Goal: Task Accomplishment & Management: Use online tool/utility

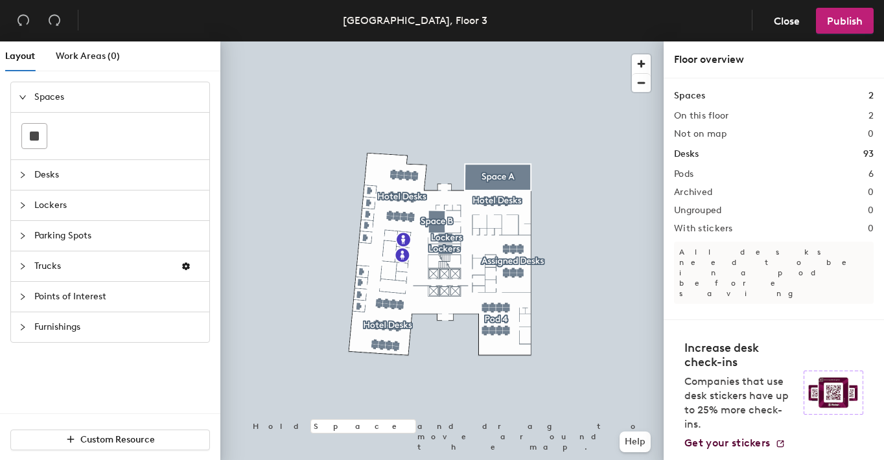
click at [367, 41] on div at bounding box center [441, 41] width 443 height 0
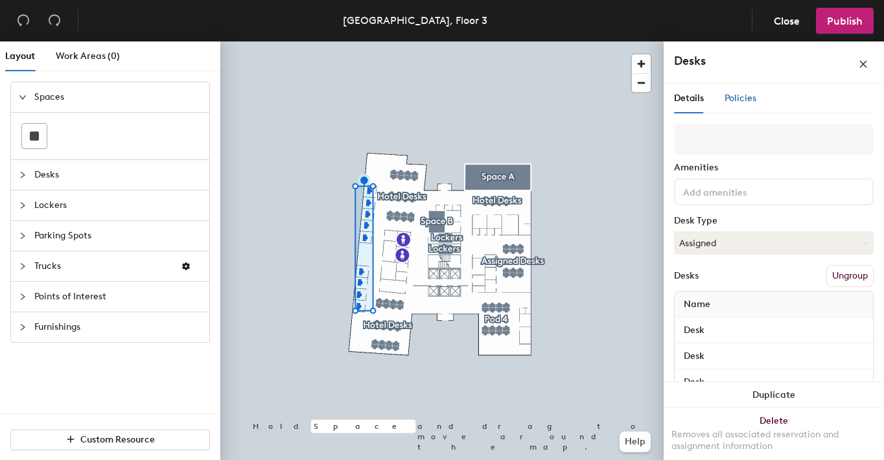
click at [737, 97] on span "Policies" at bounding box center [741, 98] width 32 height 11
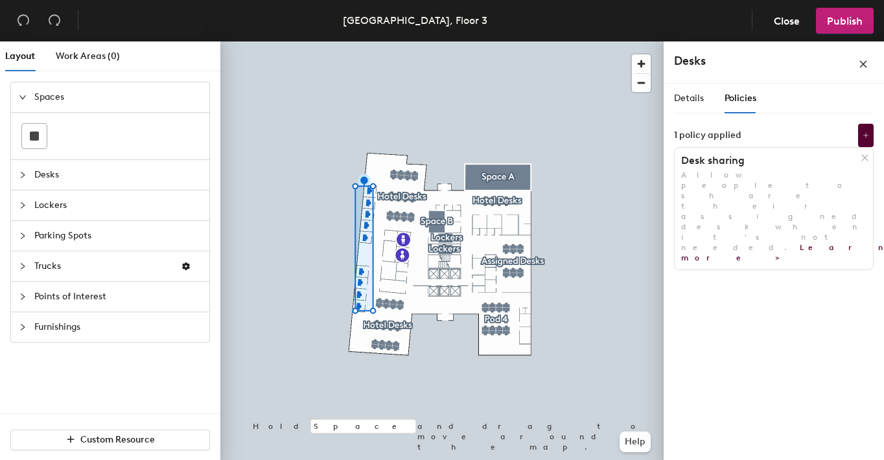
drag, startPoint x: 865, startPoint y: 171, endPoint x: 883, endPoint y: 296, distance: 126.4
click at [0, 100] on div at bounding box center [0, 100] width 0 height 0
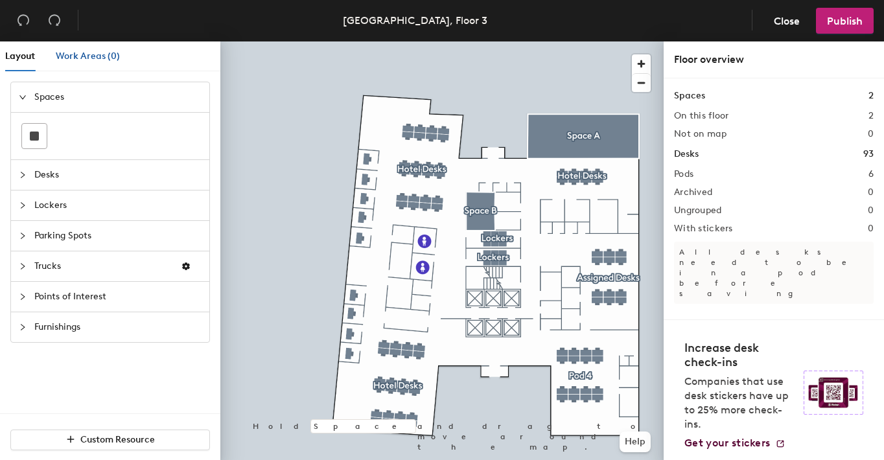
click at [86, 52] on span "Work Areas (0)" at bounding box center [88, 56] width 64 height 11
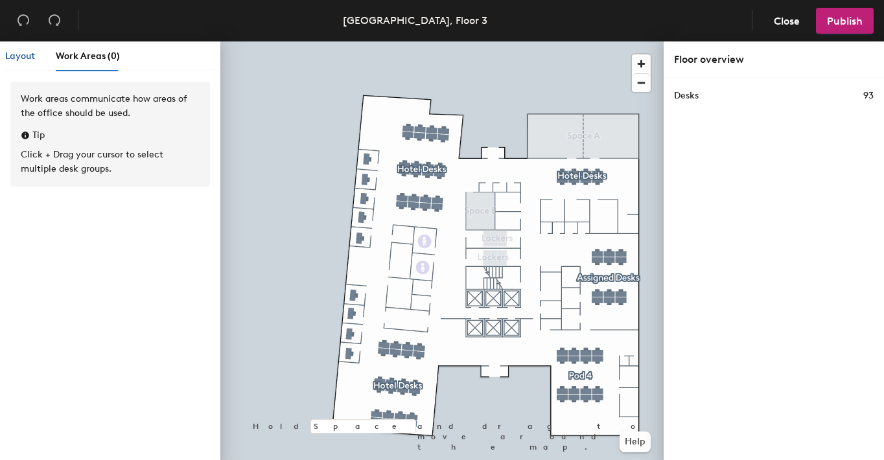
click at [19, 53] on span "Layout" at bounding box center [20, 56] width 30 height 11
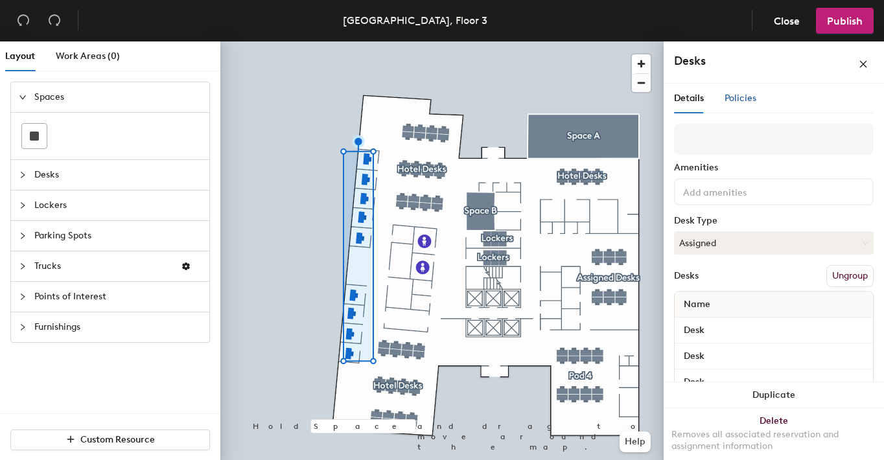
click at [740, 95] on span "Policies" at bounding box center [741, 98] width 32 height 11
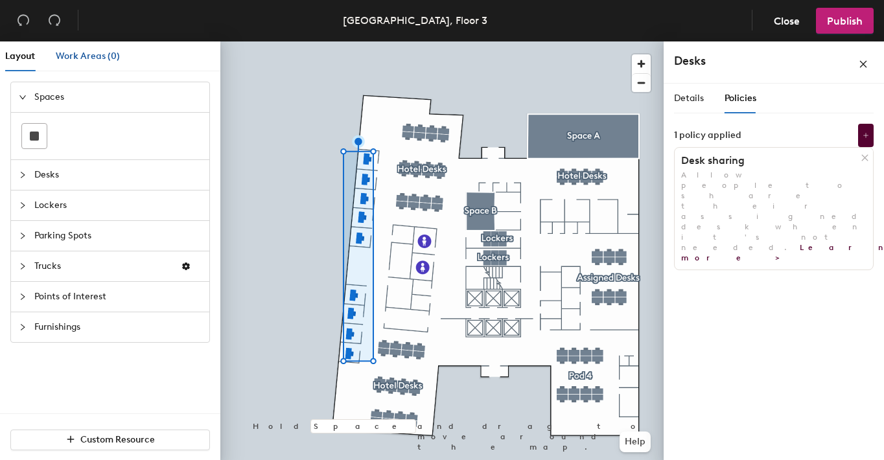
click at [79, 56] on span "Work Areas (0)" at bounding box center [88, 56] width 64 height 11
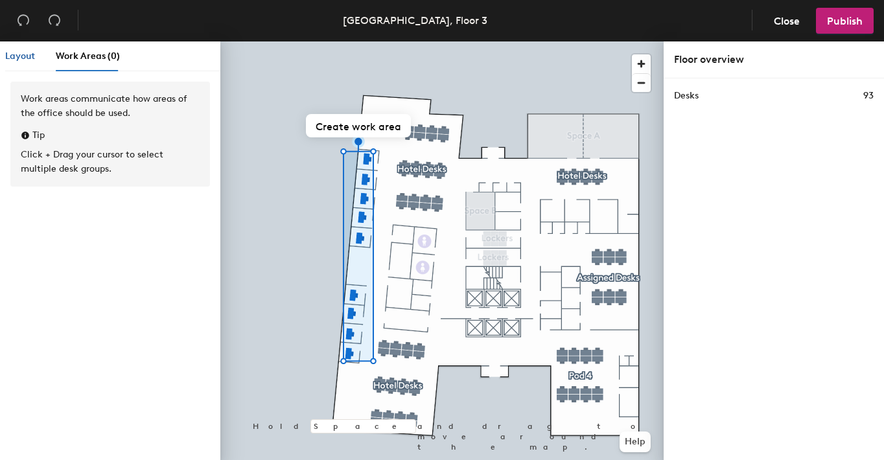
click at [21, 54] on span "Layout" at bounding box center [20, 56] width 30 height 11
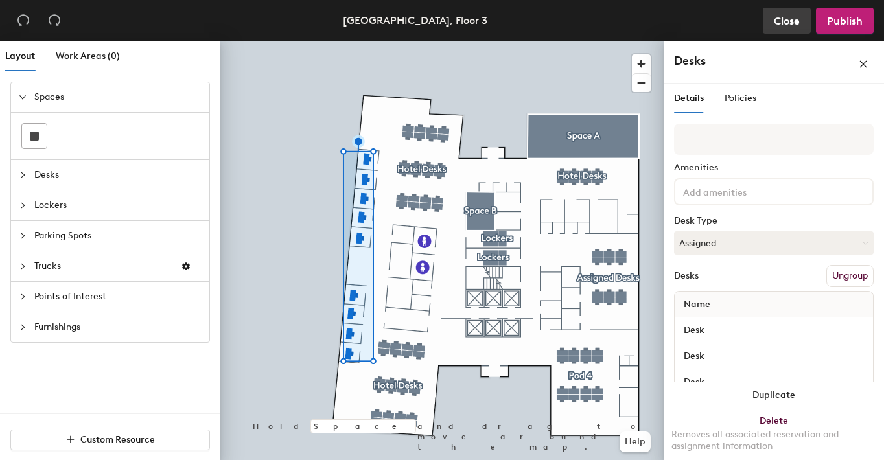
click at [790, 23] on span "Close" at bounding box center [787, 21] width 26 height 12
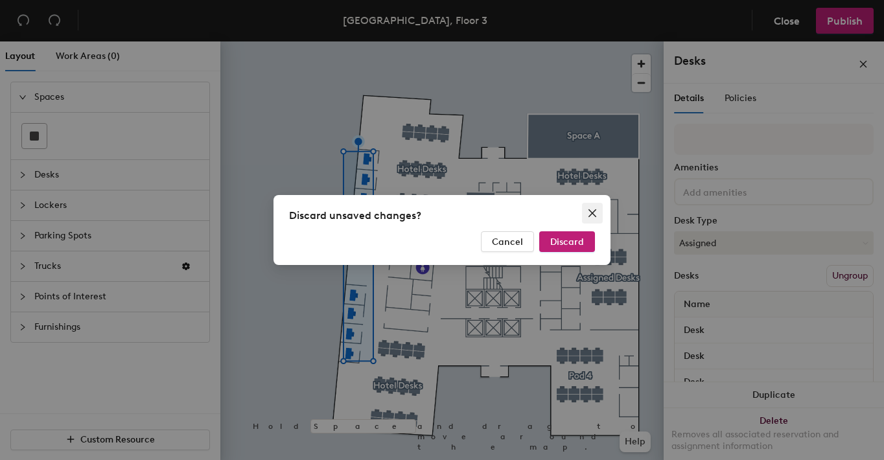
click at [594, 212] on icon "close" at bounding box center [592, 213] width 10 height 10
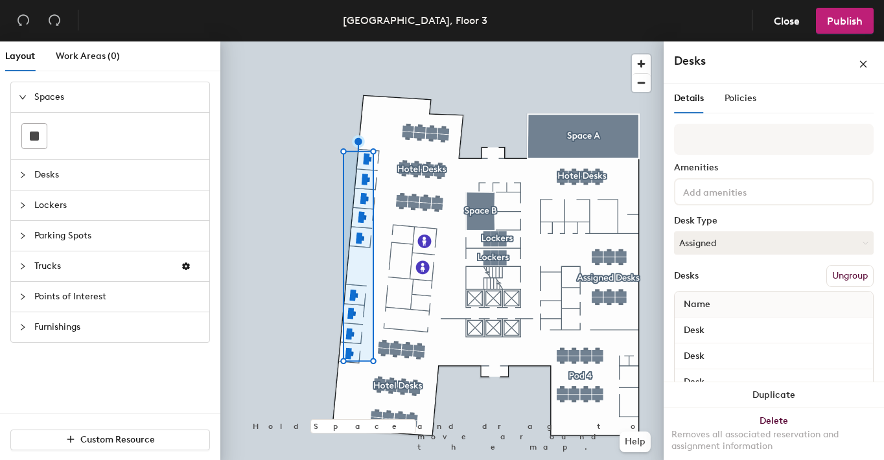
scroll to position [187, 0]
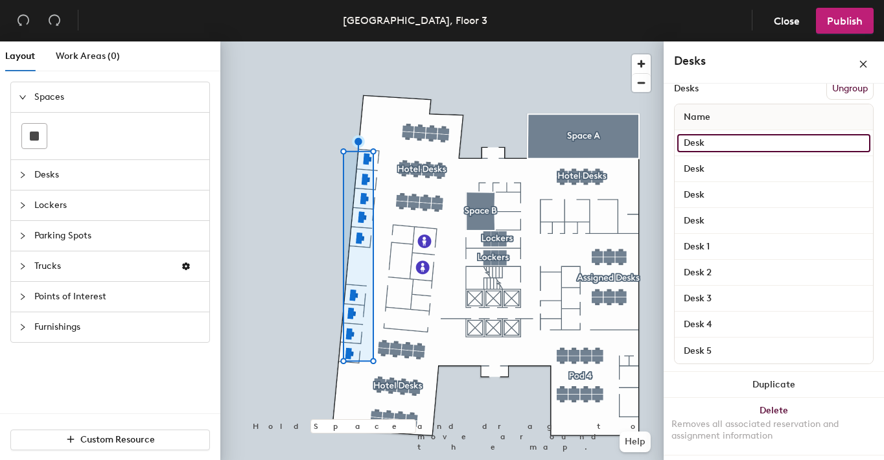
click at [697, 139] on input "Desk" at bounding box center [773, 143] width 193 height 18
click at [739, 143] on input "Desk" at bounding box center [773, 143] width 193 height 18
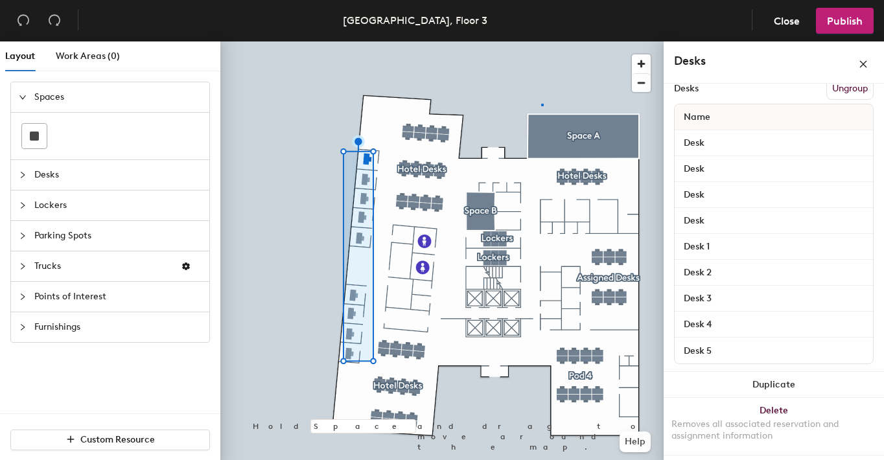
click at [541, 41] on div at bounding box center [441, 41] width 443 height 0
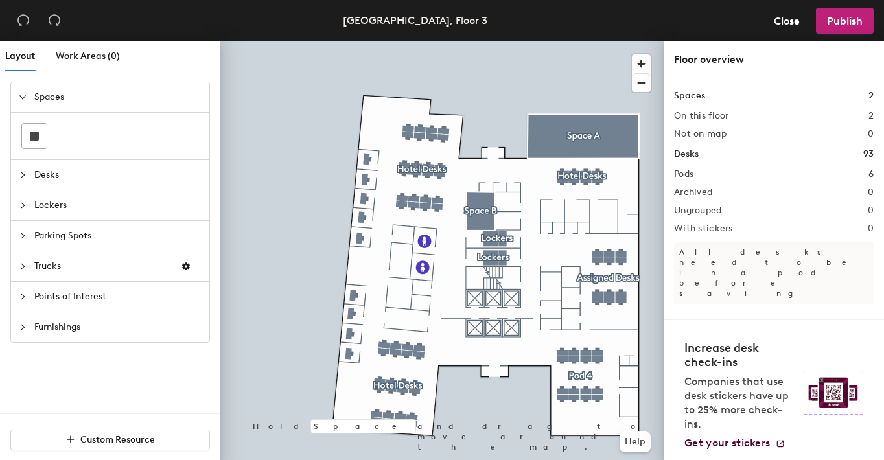
click at [364, 41] on div at bounding box center [441, 41] width 443 height 0
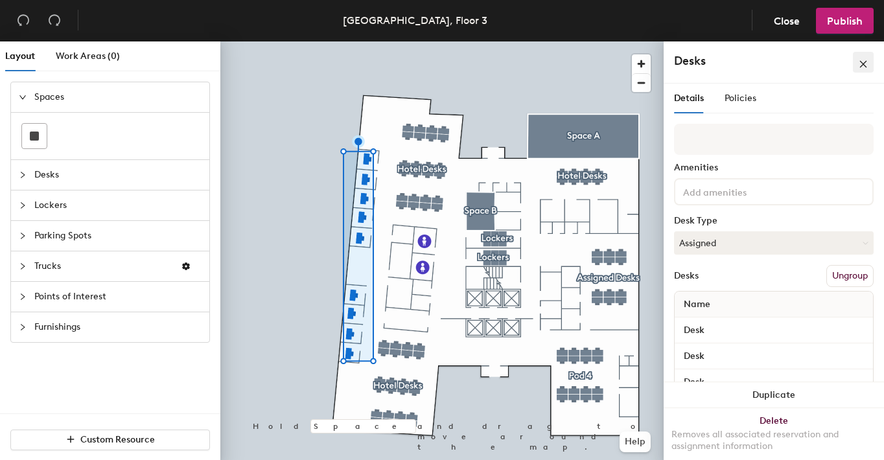
click at [862, 62] on icon "close" at bounding box center [863, 64] width 9 height 9
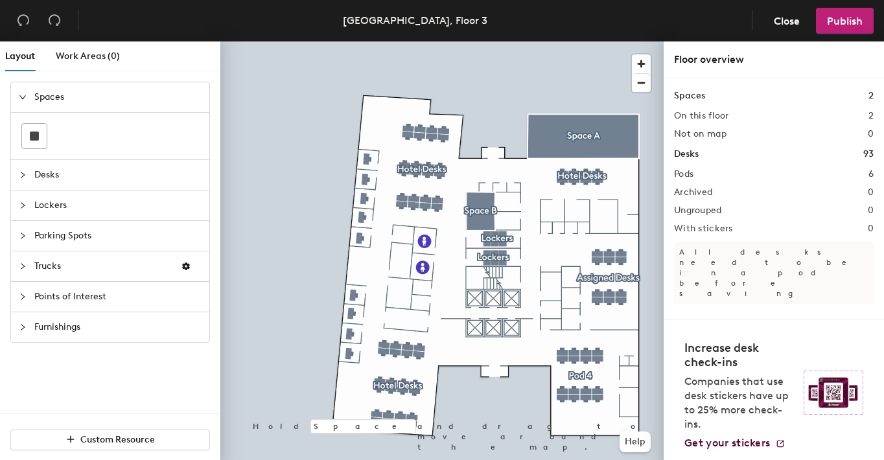
click at [698, 117] on h2 "On this floor" at bounding box center [701, 116] width 55 height 10
click at [847, 19] on span "Publish" at bounding box center [845, 21] width 36 height 12
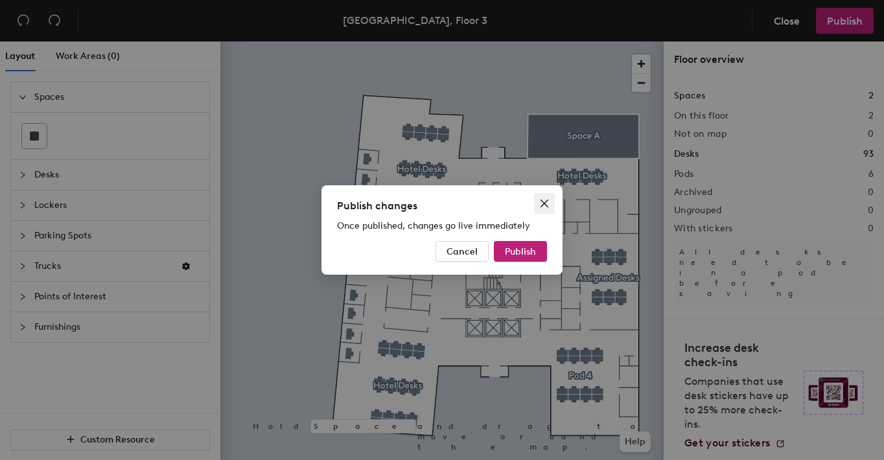
click at [542, 204] on icon "close" at bounding box center [544, 203] width 10 height 10
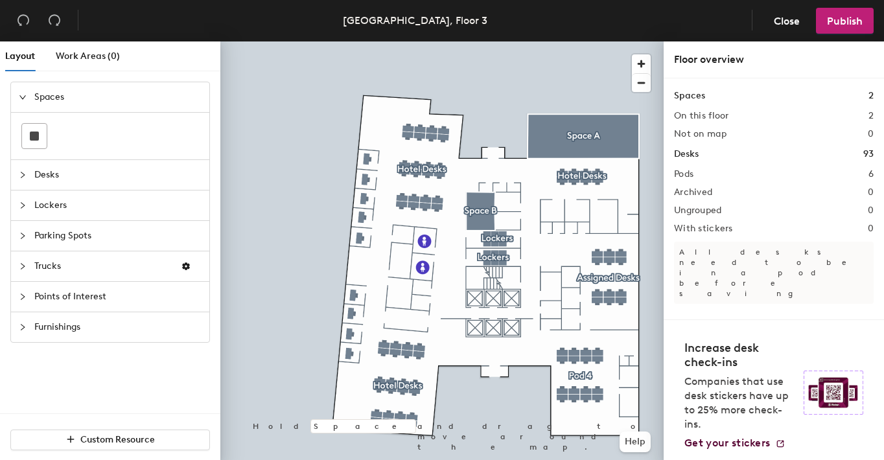
click at [364, 41] on div at bounding box center [441, 41] width 443 height 0
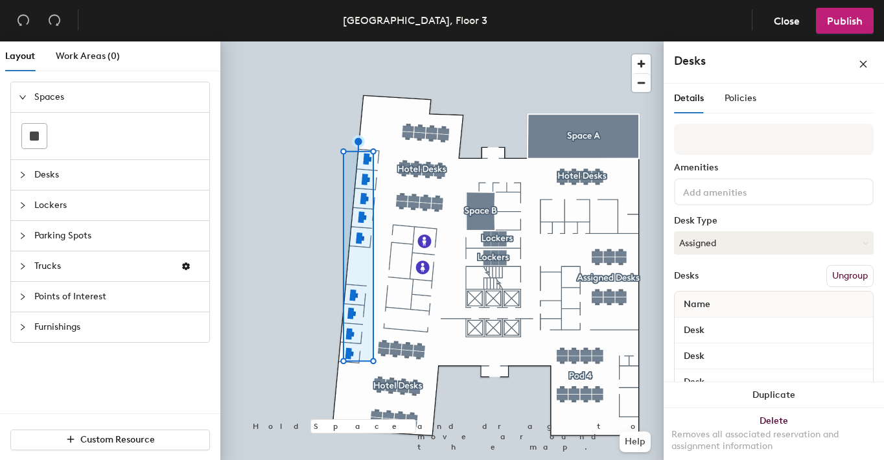
click at [764, 64] on h4 "Desks" at bounding box center [745, 60] width 143 height 17
click at [865, 68] on icon "close" at bounding box center [863, 64] width 9 height 9
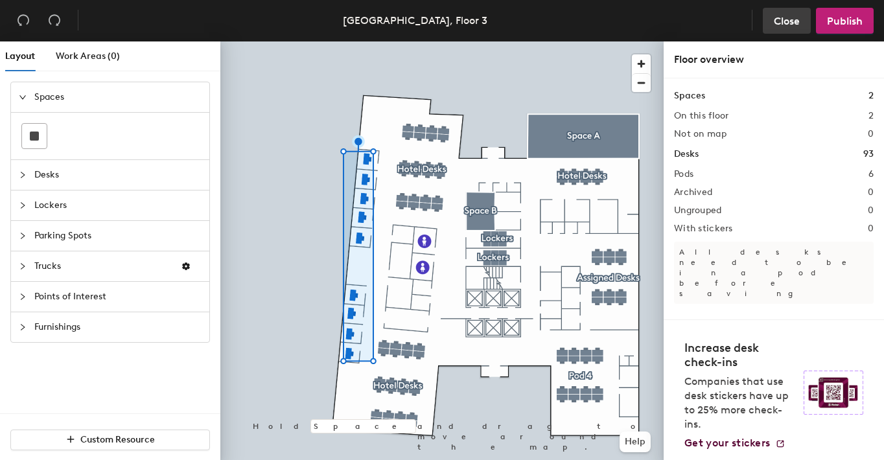
click at [777, 19] on span "Close" at bounding box center [787, 21] width 26 height 12
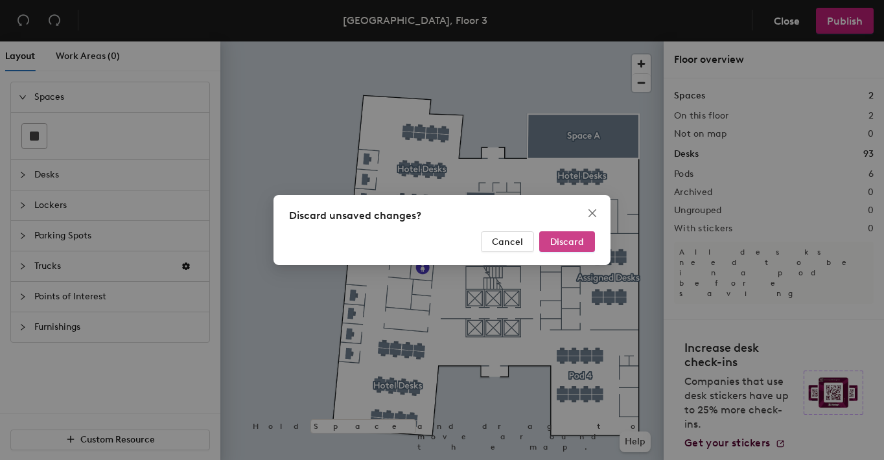
click at [574, 240] on span "Discard" at bounding box center [567, 242] width 34 height 11
